Goal: Task Accomplishment & Management: Complete application form

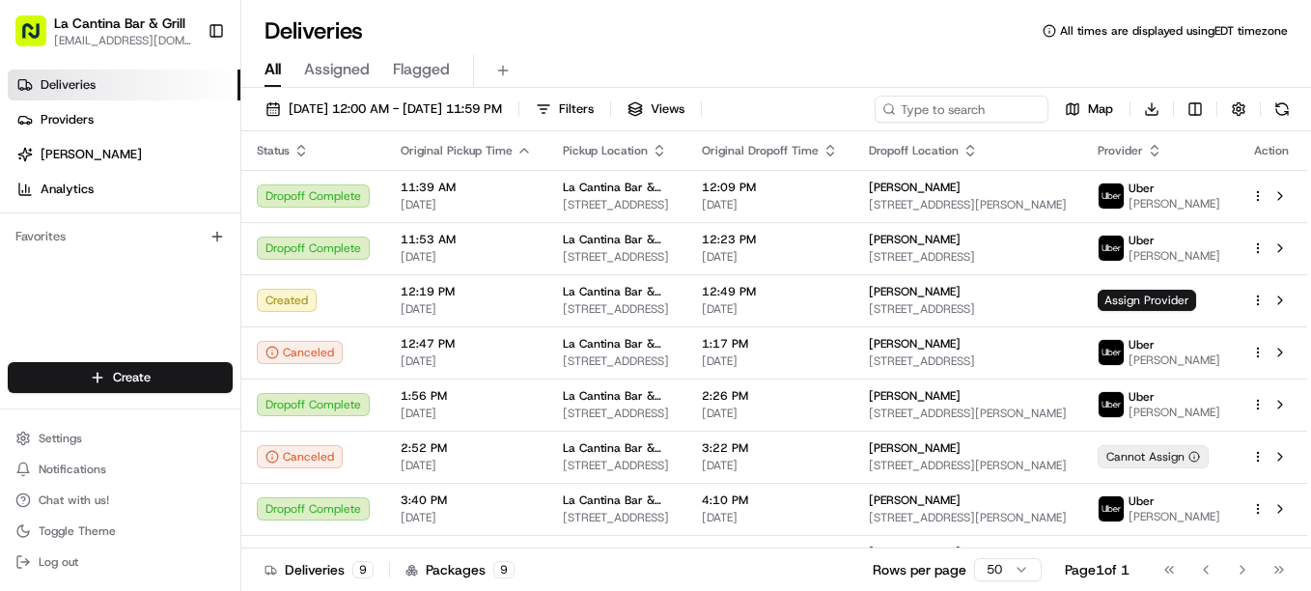
scroll to position [91, 0]
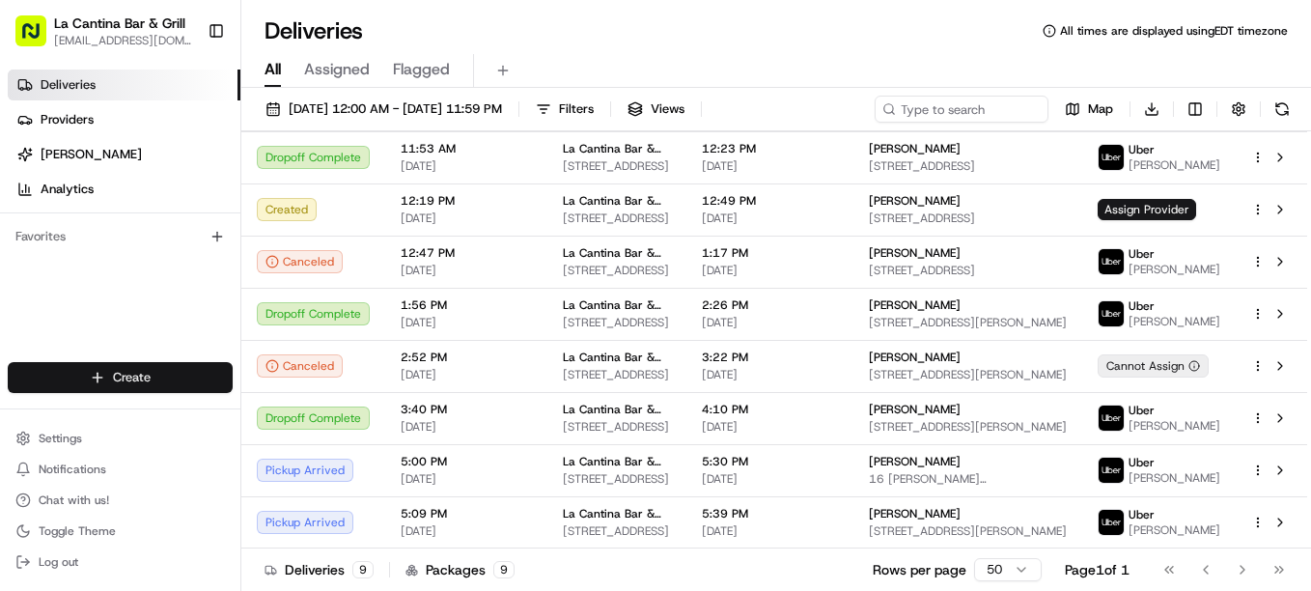
click at [80, 371] on html "La Cantina Bar & Grill [EMAIL_ADDRESS][DOMAIN_NAME] Toggle Sidebar Deliveries P…" at bounding box center [655, 295] width 1311 height 591
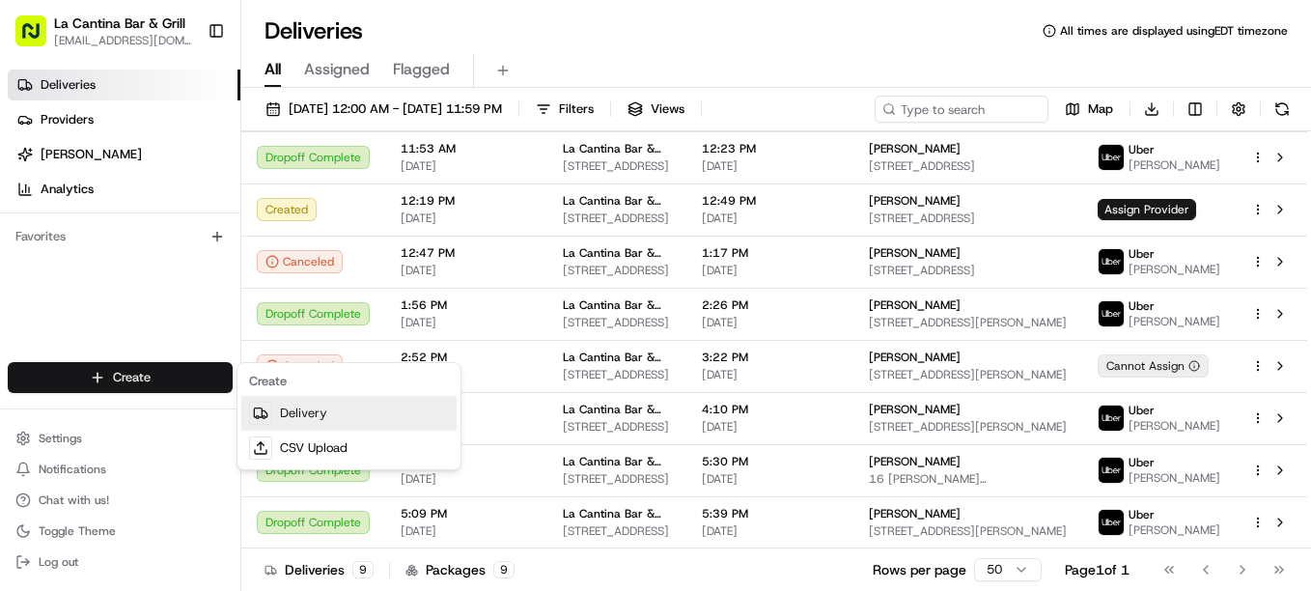
click at [293, 404] on link "Delivery" at bounding box center [348, 413] width 215 height 35
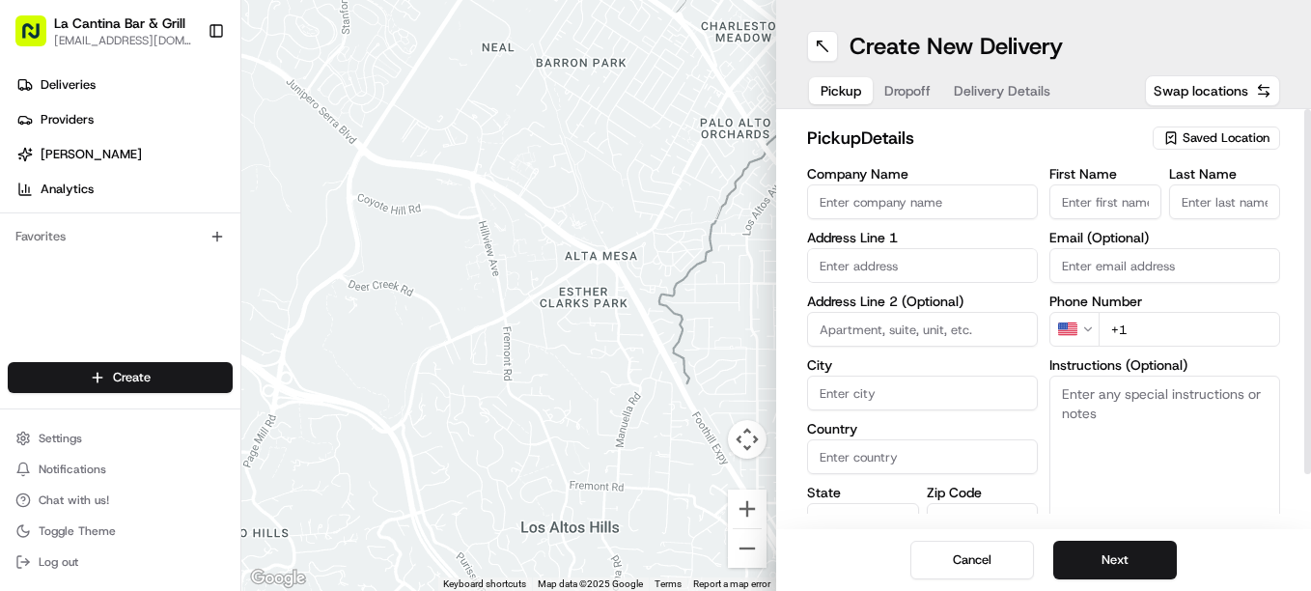
click at [1173, 138] on icon "button" at bounding box center [1170, 137] width 15 height 15
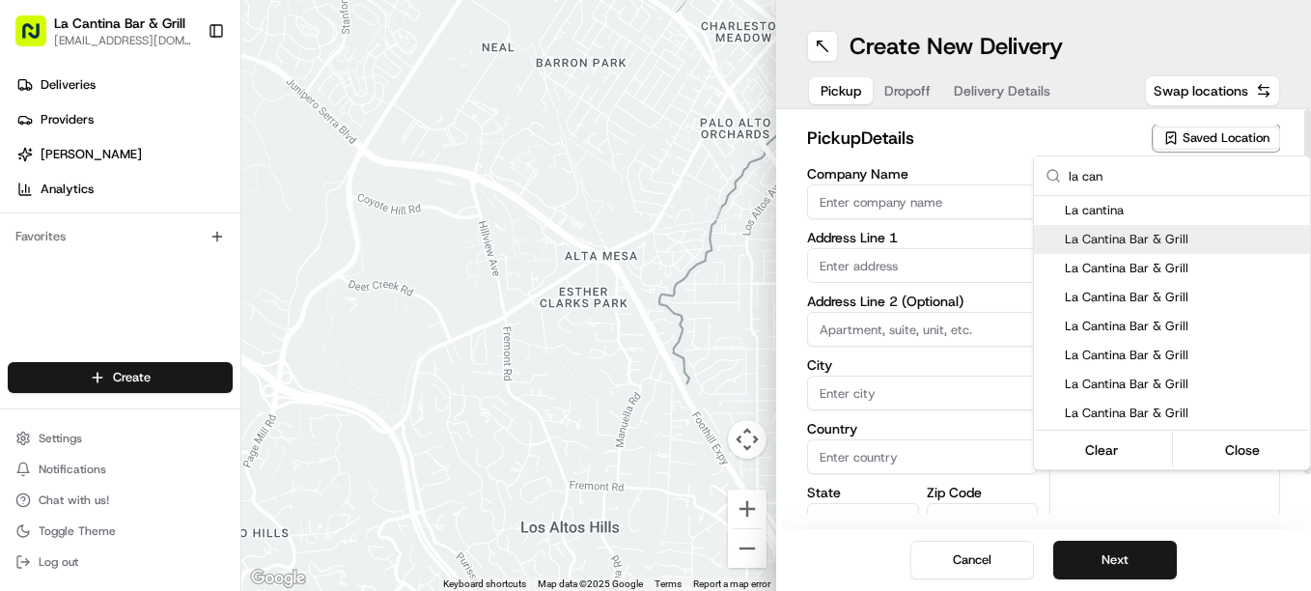
type input "la can"
click at [1138, 250] on div "La Cantina Bar & Grill" at bounding box center [1172, 239] width 276 height 29
type input "La Cantina Bar & Grill"
type input "[STREET_ADDRESS]"
type input "Plainfield"
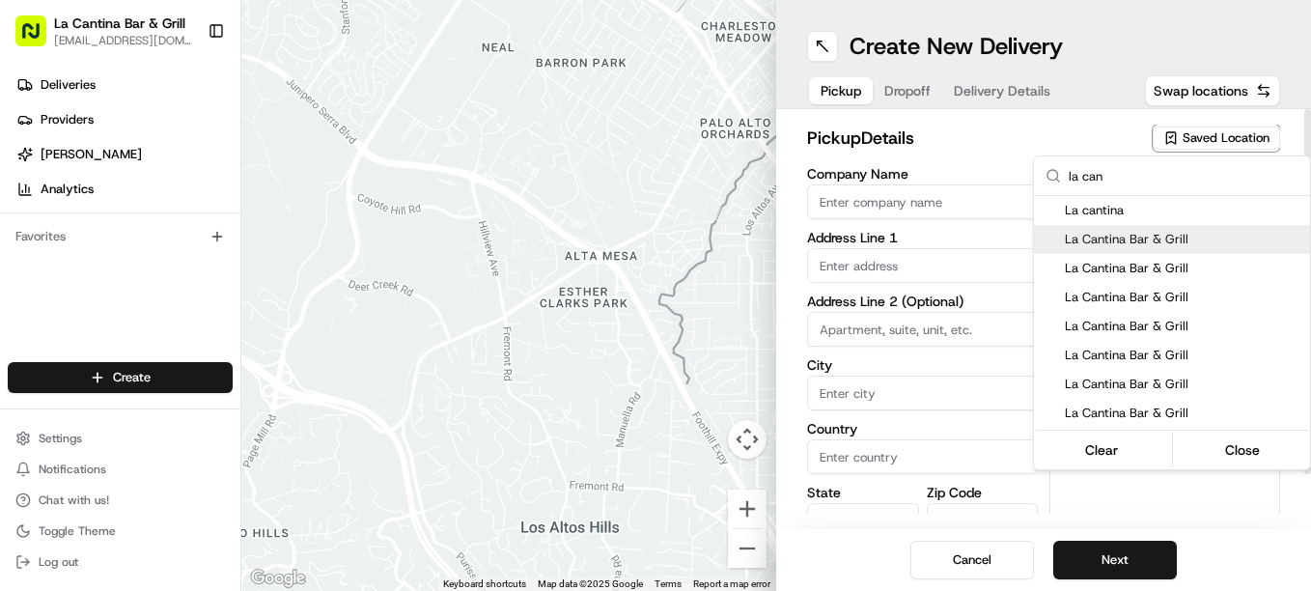
type input "US"
type input "CT"
type input "06374"
type input "[PERSON_NAME]"
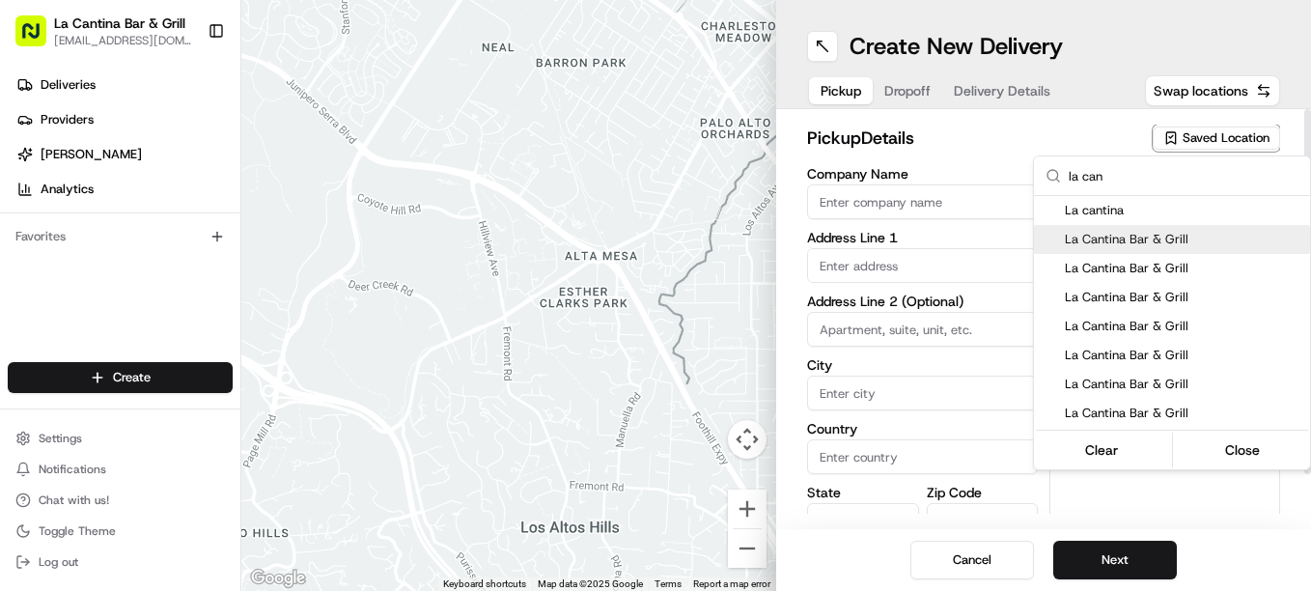
type input "[PHONE_NUMBER]"
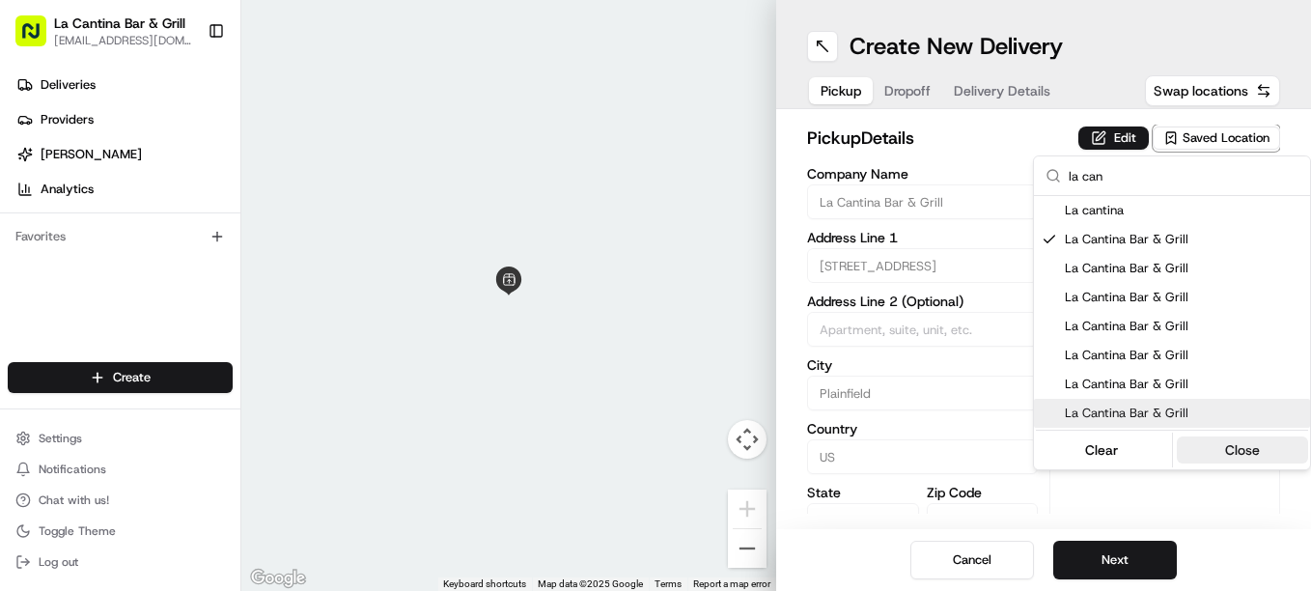
click at [1221, 455] on button "Close" at bounding box center [1243, 449] width 132 height 27
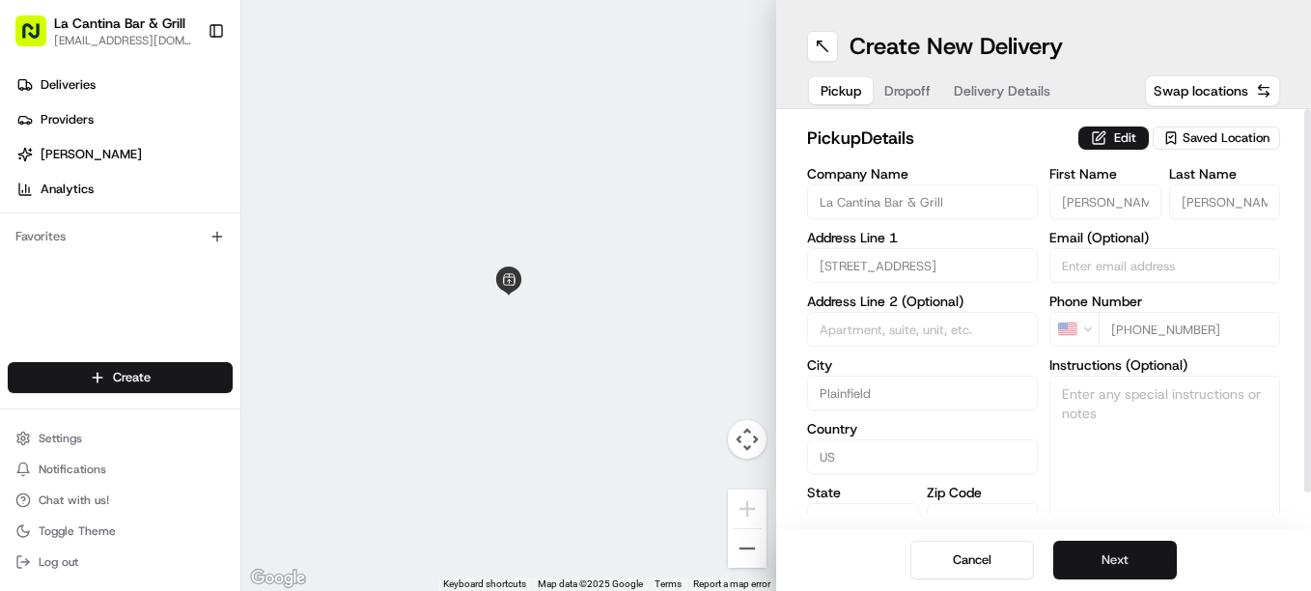
click at [1118, 553] on button "Next" at bounding box center [1115, 560] width 124 height 39
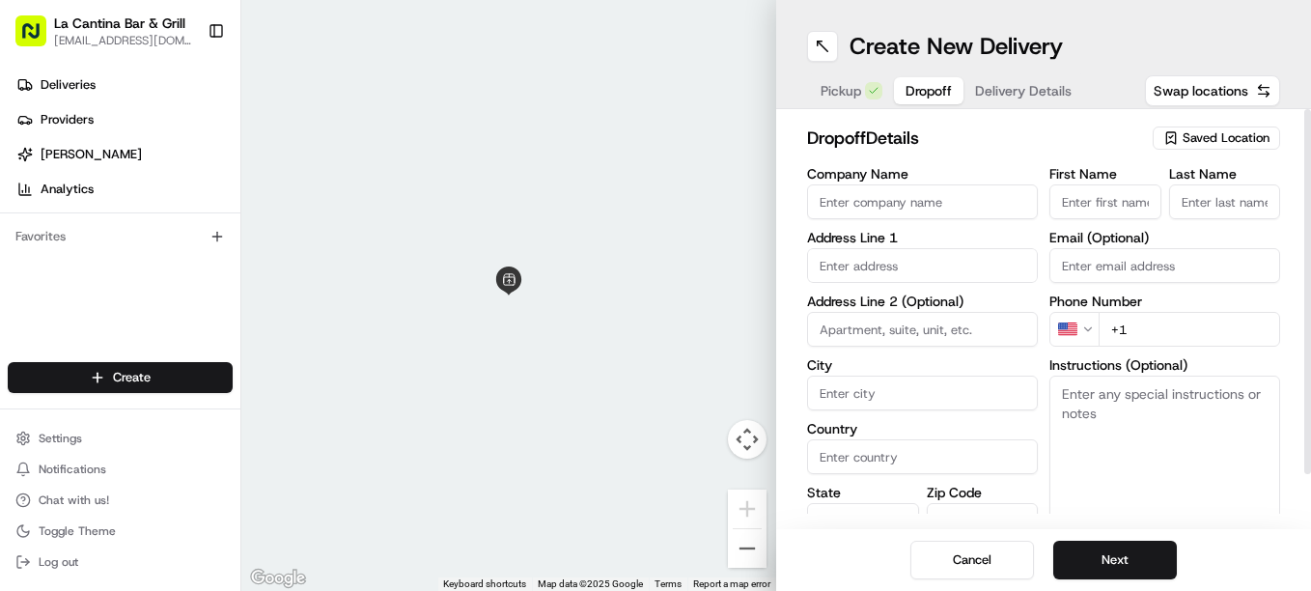
click at [1133, 202] on input "First Name" at bounding box center [1105, 201] width 112 height 35
type input "[PERSON_NAME]"
type input "[STREET_ADDRESS]"
type input "Plainfield"
type input "[GEOGRAPHIC_DATA]"
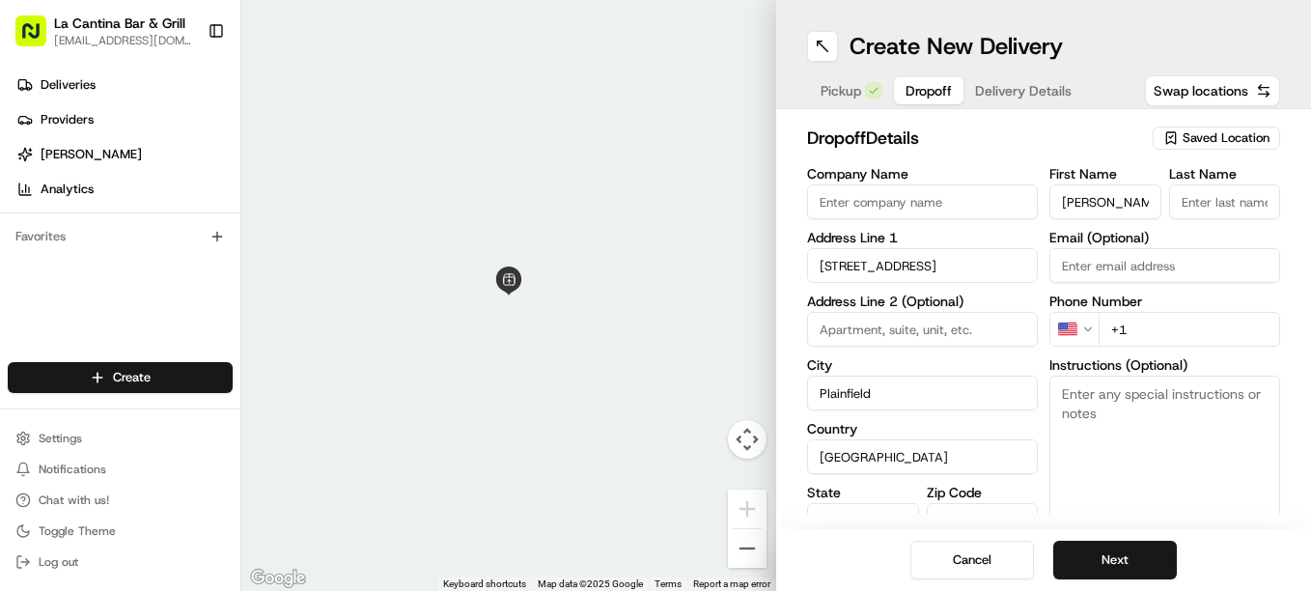
type input "CT"
type input "06374"
type input "[PERSON_NAME]"
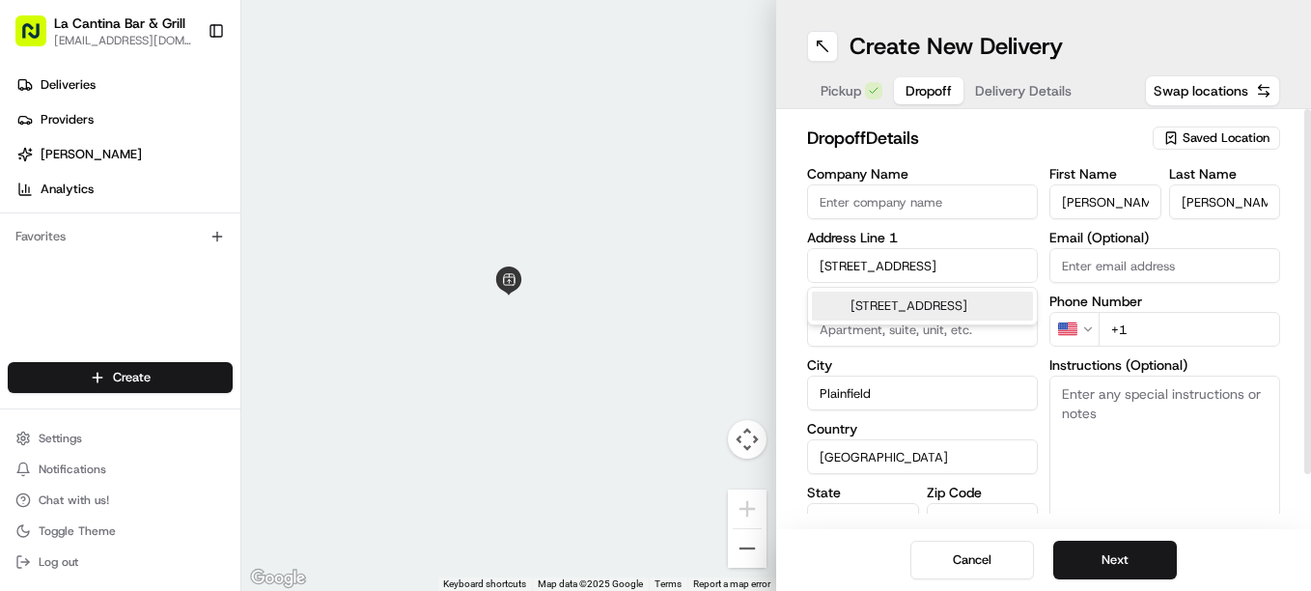
click at [1000, 310] on div "[STREET_ADDRESS]" at bounding box center [922, 306] width 221 height 29
type input "06354"
type input "[STREET_ADDRESS]"
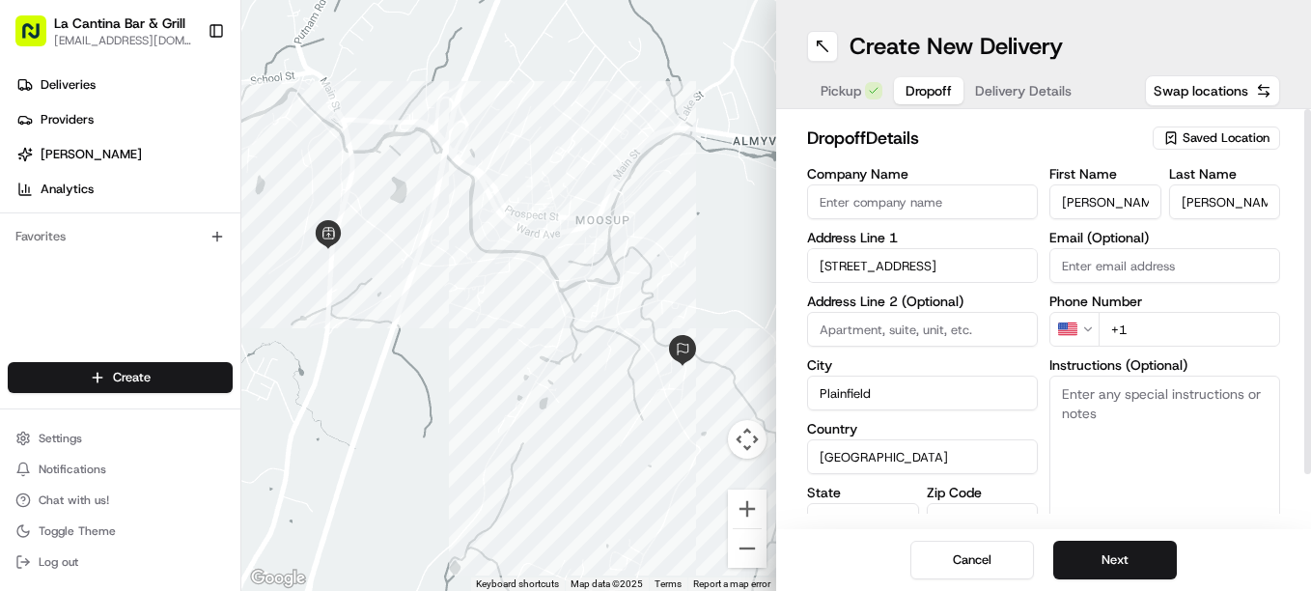
click at [1138, 326] on input "+1" at bounding box center [1189, 329] width 181 height 35
type input "[PHONE_NUMBER]"
click at [1160, 416] on textarea "Instructions (Optional)" at bounding box center [1164, 448] width 231 height 145
type textarea "leave at door and knock please"
click at [1151, 574] on button "Next" at bounding box center [1115, 560] width 124 height 39
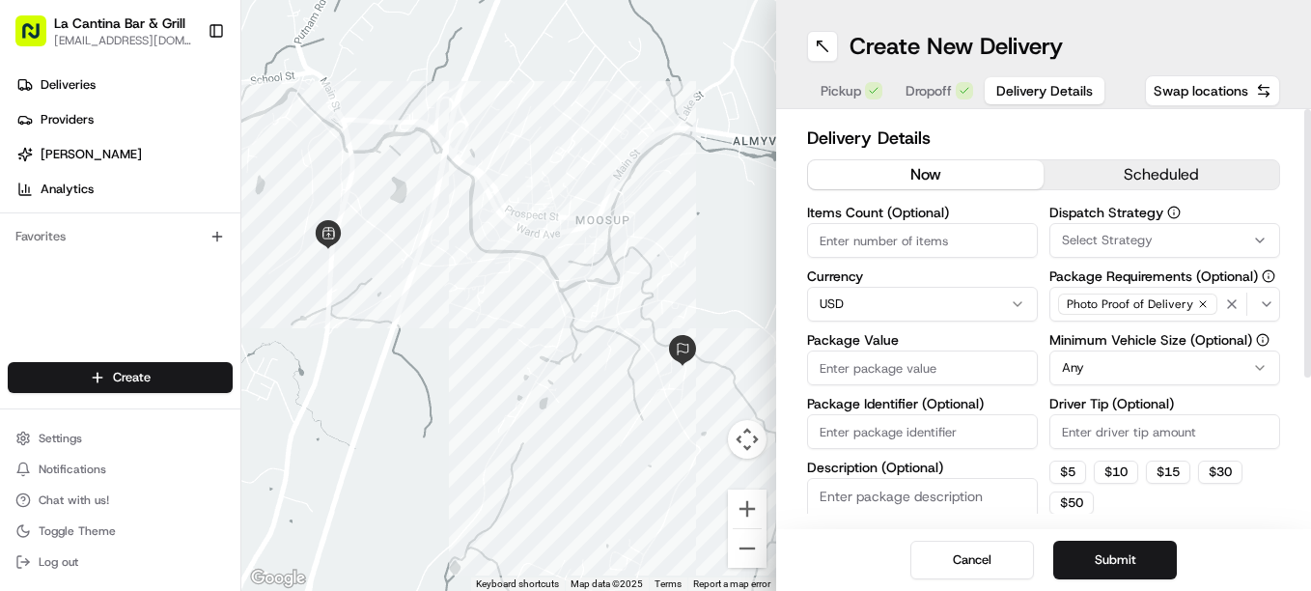
click at [1148, 436] on input "Driver Tip (Optional)" at bounding box center [1164, 431] width 231 height 35
type input "4.70"
click at [927, 365] on input "Package Value" at bounding box center [922, 367] width 231 height 35
type input "42.08"
click at [1101, 543] on button "Submit" at bounding box center [1115, 560] width 124 height 39
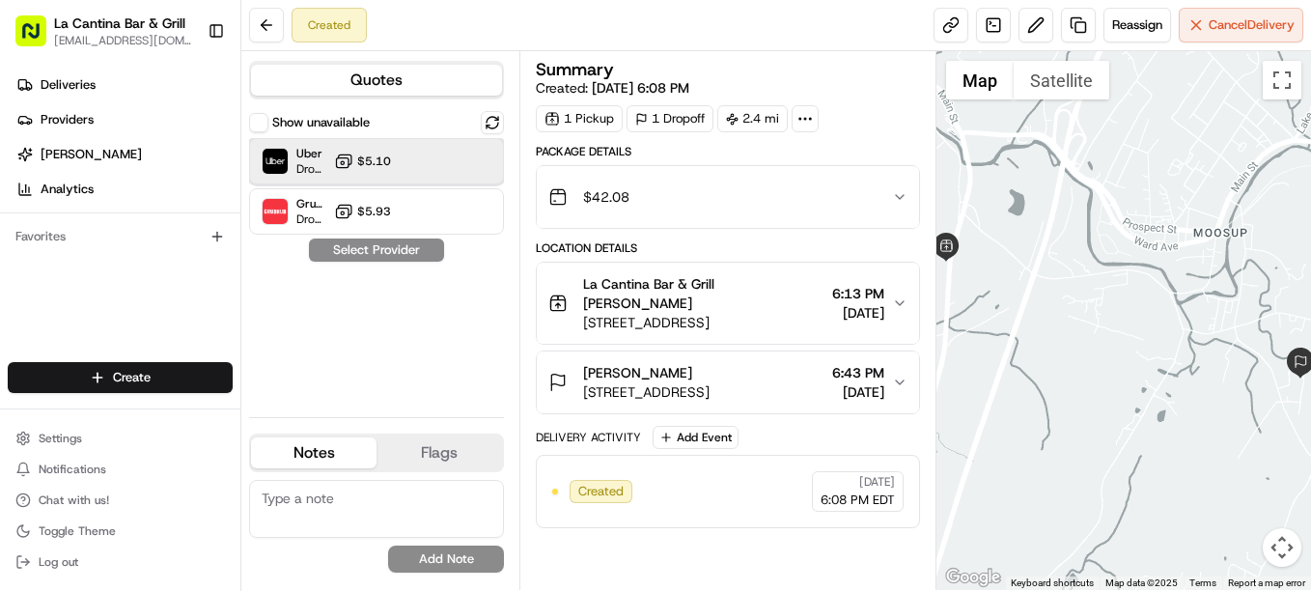
click at [416, 170] on div "Uber Dropoff ETA 25 minutes $5.10" at bounding box center [376, 161] width 255 height 46
click at [397, 258] on button "Assign Provider" at bounding box center [376, 249] width 137 height 23
